Goal: Task Accomplishment & Management: Complete application form

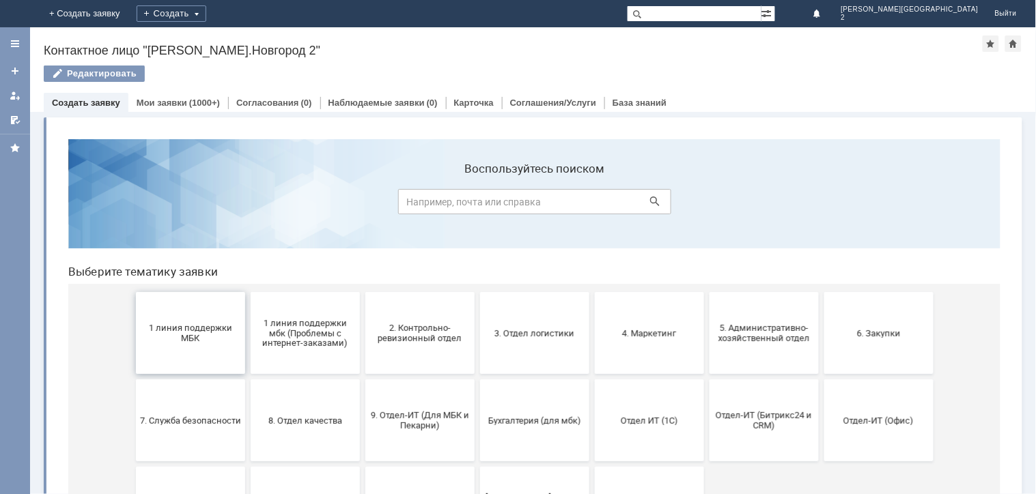
click at [185, 335] on span "1 линия поддержки МБК" at bounding box center [189, 332] width 101 height 20
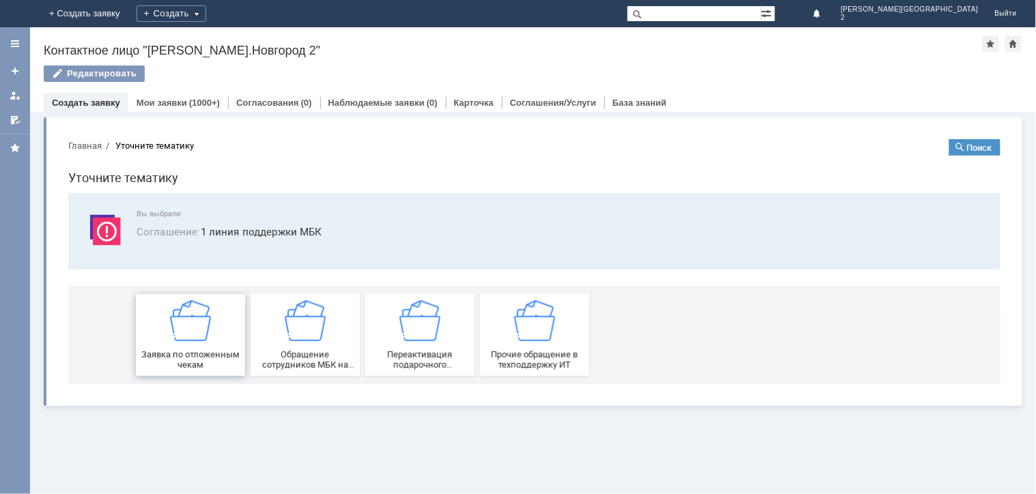
click at [197, 352] on span "Заявка по отложенным чекам" at bounding box center [189, 359] width 101 height 20
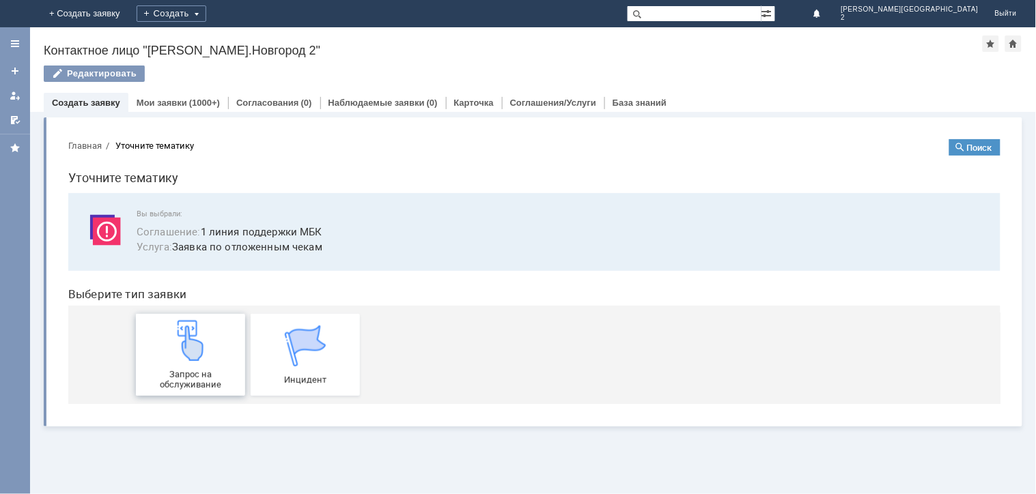
click at [197, 351] on img at bounding box center [189, 340] width 41 height 41
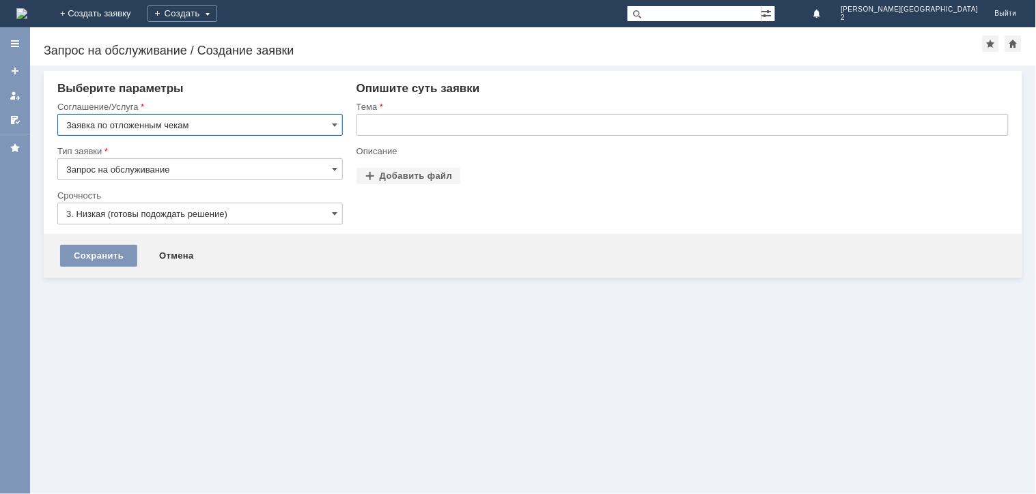
click at [385, 128] on input "text" at bounding box center [682, 125] width 652 height 22
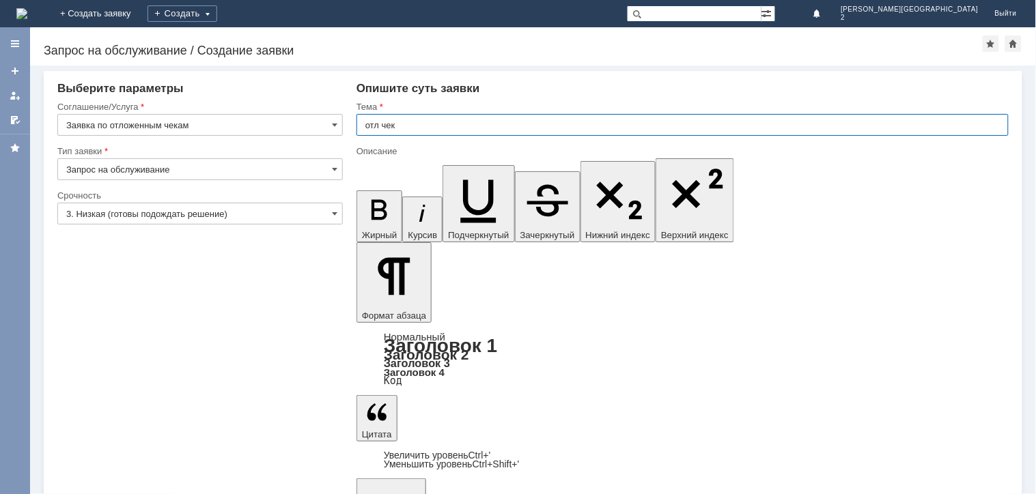
type input "отл чек"
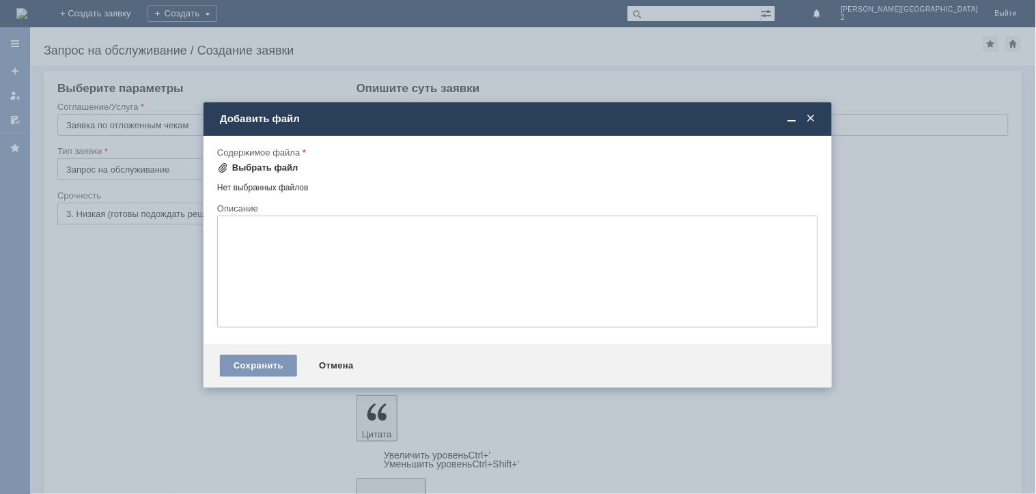
click at [251, 165] on div "Выбрать файл" at bounding box center [265, 168] width 66 height 11
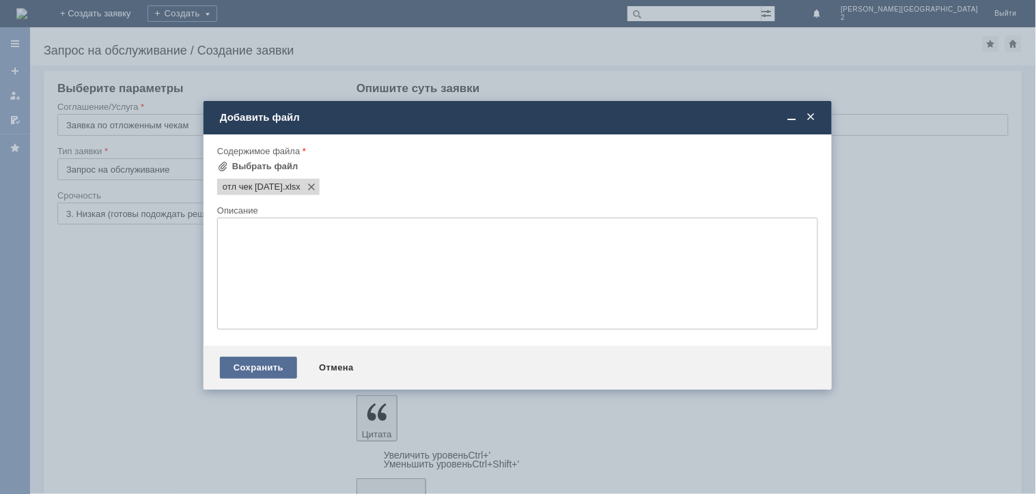
click at [283, 369] on div "Сохранить" at bounding box center [258, 368] width 77 height 22
